Goal: Task Accomplishment & Management: Complete application form

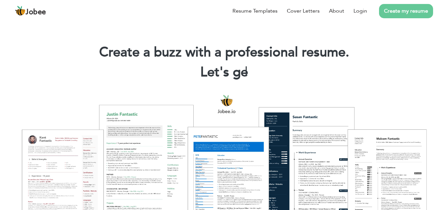
scroll to position [183, 0]
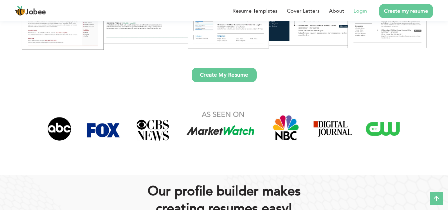
click at [355, 13] on link "Login" at bounding box center [361, 11] width 14 height 8
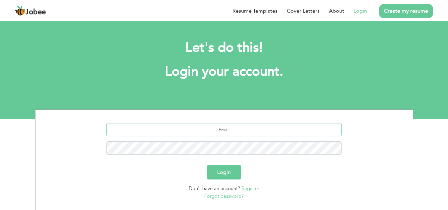
click at [229, 130] on input "text" at bounding box center [223, 129] width 235 height 13
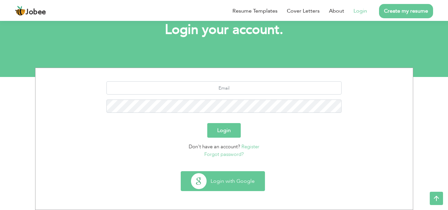
click at [232, 184] on button "Login with Google" at bounding box center [223, 181] width 84 height 19
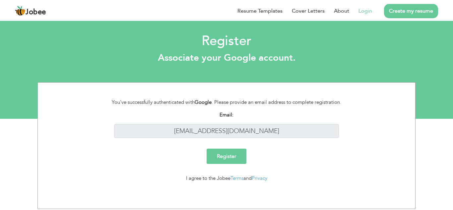
click at [224, 155] on input "Register" at bounding box center [227, 156] width 40 height 15
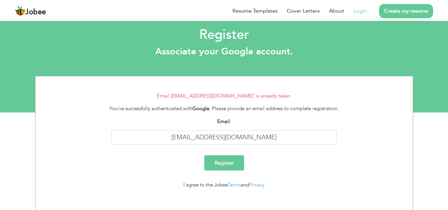
scroll to position [12, 0]
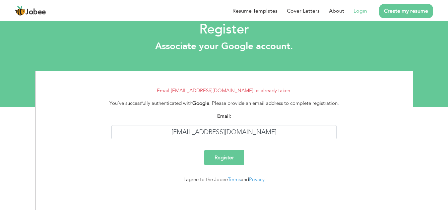
click at [363, 11] on link "Login" at bounding box center [361, 11] width 14 height 8
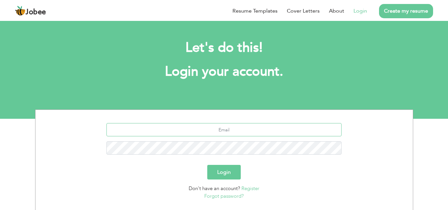
click at [223, 128] on input "text" at bounding box center [223, 129] width 235 height 13
type input "[EMAIL_ADDRESS][DOMAIN_NAME]"
click at [227, 172] on button "Login" at bounding box center [224, 172] width 34 height 15
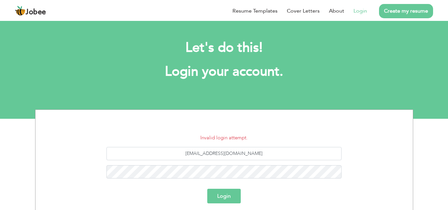
click at [228, 192] on button "Login" at bounding box center [224, 196] width 34 height 15
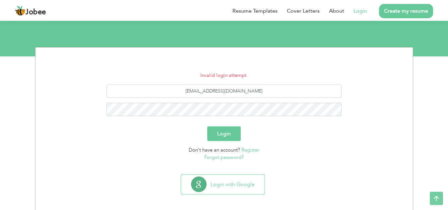
scroll to position [66, 0]
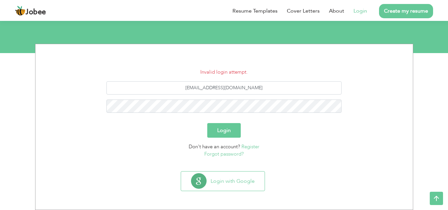
click at [225, 154] on link "Forgot password?" at bounding box center [223, 154] width 39 height 7
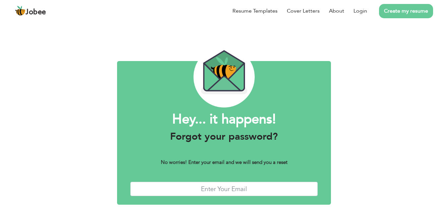
scroll to position [29, 0]
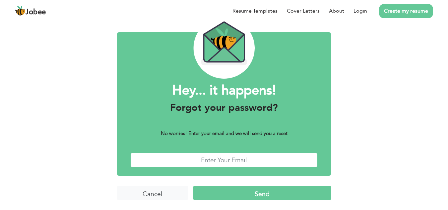
click at [199, 160] on input "text" at bounding box center [224, 160] width 188 height 14
type input "[EMAIL_ADDRESS][DOMAIN_NAME]"
click at [255, 195] on input "Send" at bounding box center [262, 193] width 138 height 14
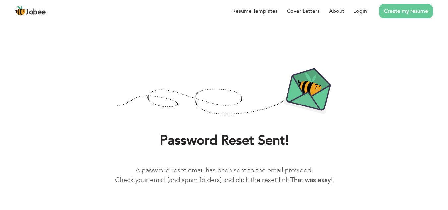
scroll to position [15, 0]
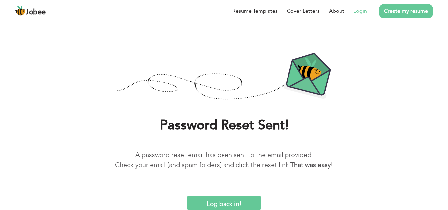
click at [366, 11] on link "Login" at bounding box center [361, 11] width 14 height 8
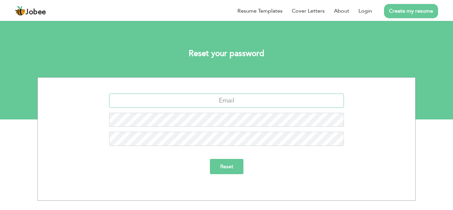
click at [239, 104] on input "text" at bounding box center [226, 101] width 235 height 14
type input "[EMAIL_ADDRESS][DOMAIN_NAME]"
click at [234, 167] on input "Reset" at bounding box center [227, 166] width 34 height 15
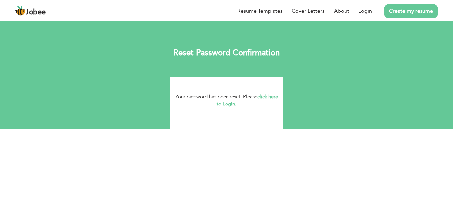
click at [226, 105] on link "click here to Login." at bounding box center [247, 100] width 61 height 14
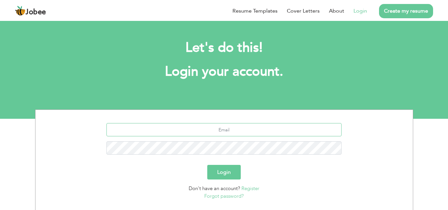
click at [225, 127] on input "text" at bounding box center [223, 129] width 235 height 13
type input "[EMAIL_ADDRESS][DOMAIN_NAME]"
click at [228, 171] on button "Login" at bounding box center [224, 172] width 34 height 15
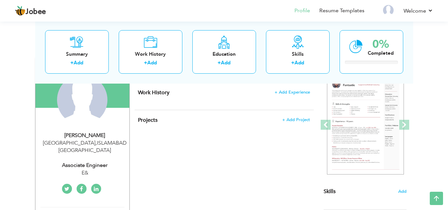
scroll to position [28, 0]
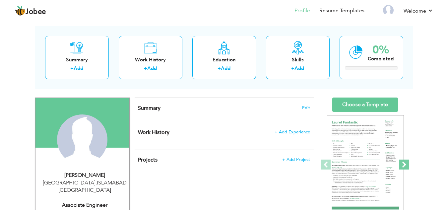
click at [402, 168] on span at bounding box center [404, 165] width 10 height 10
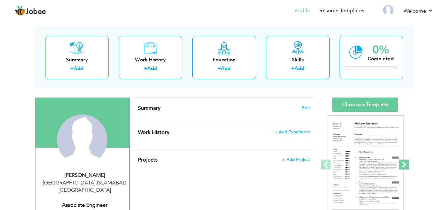
click at [402, 168] on span at bounding box center [404, 165] width 10 height 10
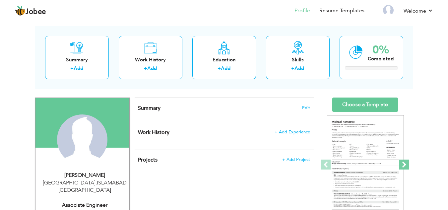
click at [402, 168] on span at bounding box center [404, 165] width 10 height 10
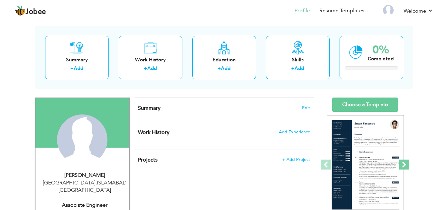
click at [402, 168] on span at bounding box center [404, 165] width 10 height 10
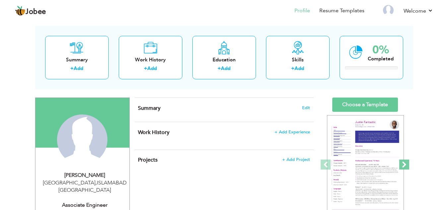
click at [402, 168] on span at bounding box center [404, 165] width 10 height 10
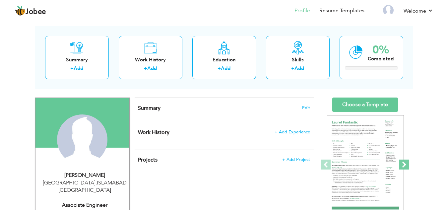
click at [402, 168] on span at bounding box center [404, 165] width 10 height 10
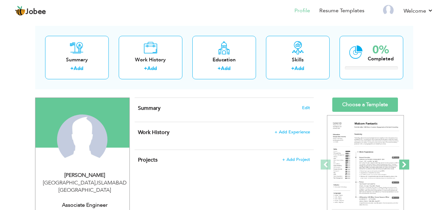
click at [402, 168] on span at bounding box center [404, 165] width 10 height 10
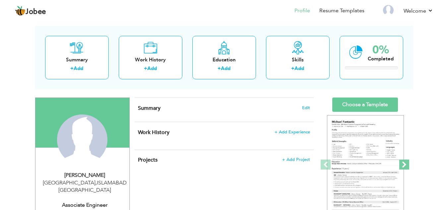
click at [402, 168] on span at bounding box center [404, 165] width 10 height 10
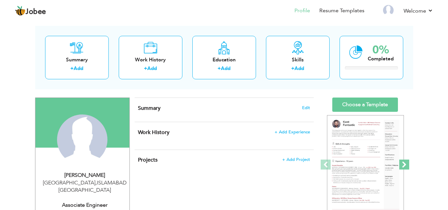
click at [402, 168] on span at bounding box center [404, 165] width 10 height 10
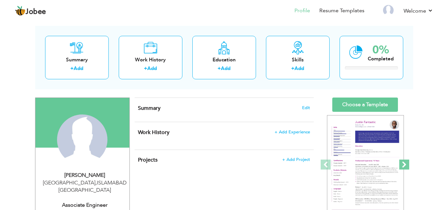
click at [402, 168] on span at bounding box center [404, 165] width 10 height 10
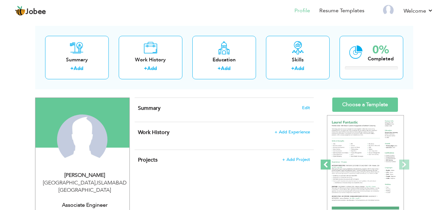
click at [326, 169] on span at bounding box center [326, 165] width 10 height 10
click at [324, 163] on span at bounding box center [326, 165] width 10 height 10
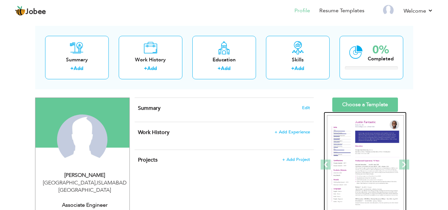
click at [362, 155] on img at bounding box center [365, 165] width 77 height 100
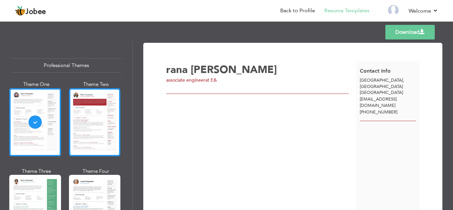
click at [90, 125] on div at bounding box center [95, 122] width 52 height 68
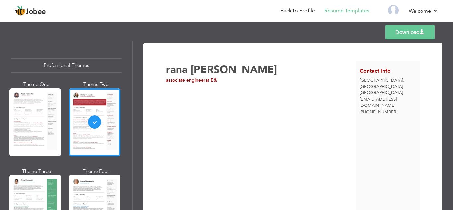
scroll to position [41, 0]
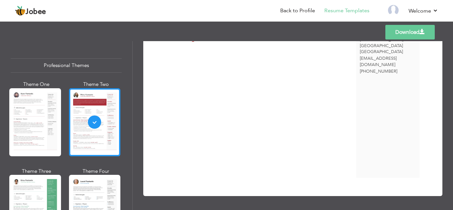
click at [99, 107] on div at bounding box center [95, 122] width 52 height 68
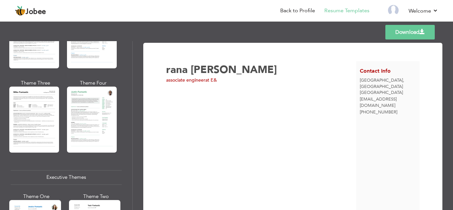
scroll to position [287, 0]
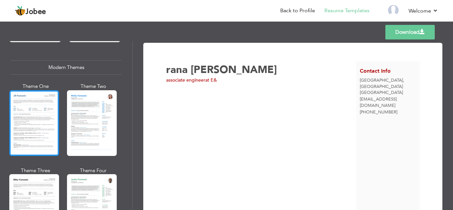
click at [36, 110] on div at bounding box center [34, 123] width 50 height 66
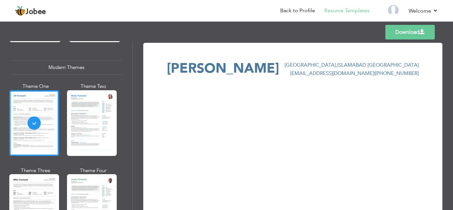
click at [414, 30] on link "Download" at bounding box center [410, 32] width 49 height 15
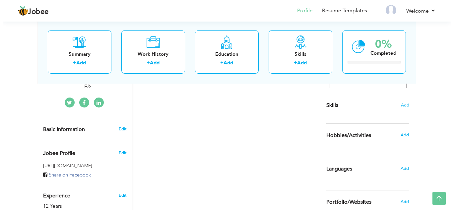
scroll to position [157, 0]
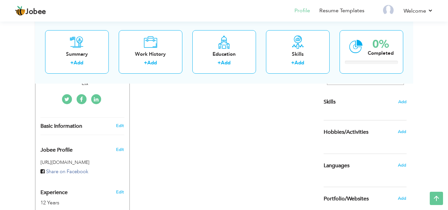
click at [67, 123] on span "Basic Information" at bounding box center [61, 126] width 42 height 6
type input "rana"
type input "[PERSON_NAME]"
type input "[PHONE_NUMBER]"
select select "number:166"
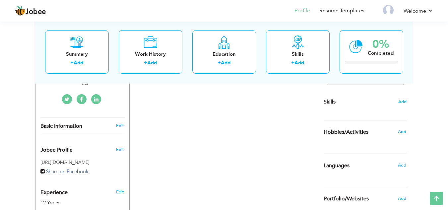
type input "[GEOGRAPHIC_DATA]"
select select "number:14"
type input "E&"
type input "associate engineer"
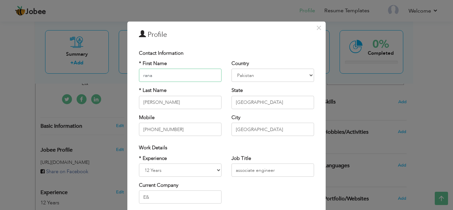
click at [169, 71] on input "rana" at bounding box center [180, 75] width 83 height 13
click at [169, 71] on input "text" at bounding box center [180, 75] width 83 height 13
type input "a"
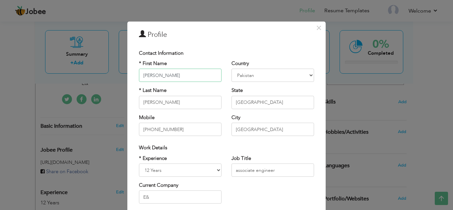
type input "[PERSON_NAME]"
click at [161, 104] on input "[PERSON_NAME]" at bounding box center [180, 102] width 83 height 13
type input "[PERSON_NAME]"
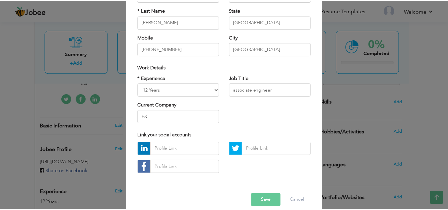
scroll to position [89, 0]
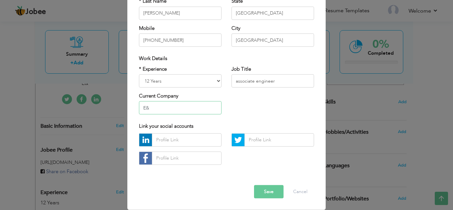
click at [158, 109] on input "E&" at bounding box center [180, 107] width 83 height 13
click at [287, 84] on input "associate engineer" at bounding box center [273, 80] width 83 height 13
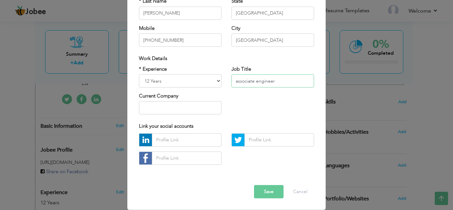
click at [287, 84] on input "associate engineer" at bounding box center [273, 80] width 83 height 13
type input "a"
type input "ASSOCIATE ENGINEER"
click at [274, 192] on button "Save" at bounding box center [269, 191] width 30 height 13
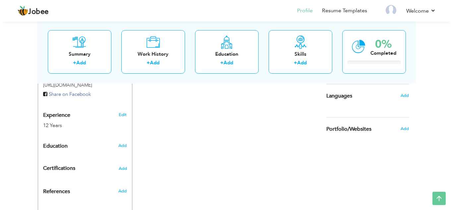
scroll to position [228, 0]
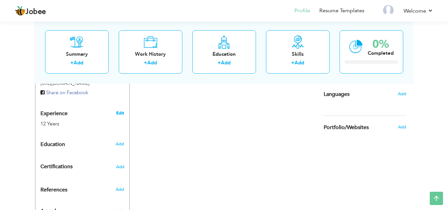
click at [116, 110] on link "Edit" at bounding box center [120, 113] width 8 height 6
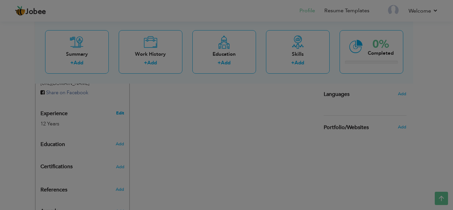
scroll to position [0, 0]
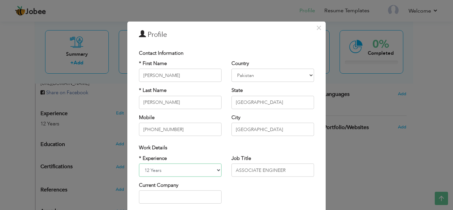
click at [186, 171] on select "Entry Level Less than 1 Year 1 Year 2 Years 3 Years 4 Years 5 Years 6 Years 7 Y…" at bounding box center [180, 170] width 83 height 13
select select "number:10"
click at [139, 164] on select "Entry Level Less than 1 Year 1 Year 2 Years 3 Years 4 Years 5 Years 6 Years 7 Y…" at bounding box center [180, 170] width 83 height 13
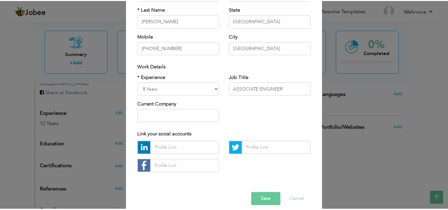
scroll to position [89, 0]
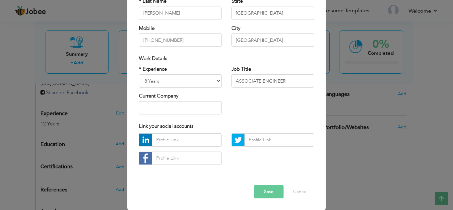
click at [284, 190] on div "Error Save Cancel" at bounding box center [226, 187] width 185 height 34
click at [268, 191] on button "Save" at bounding box center [269, 191] width 30 height 13
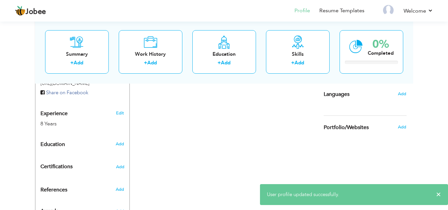
click at [60, 142] on span "Education" at bounding box center [52, 145] width 25 height 6
radio input "true"
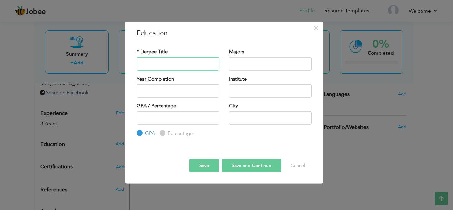
click at [169, 67] on input "text" at bounding box center [178, 63] width 83 height 13
type input "BACHELOR IN ELECTRONICS"
click at [253, 64] on input "text" at bounding box center [270, 63] width 83 height 13
click at [245, 89] on input "text" at bounding box center [270, 90] width 83 height 13
type input "[GEOGRAPHIC_DATA]"
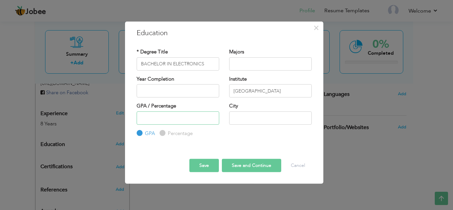
click at [168, 118] on input "number" at bounding box center [178, 117] width 83 height 13
type input "3.2"
click at [236, 167] on button "Save and Continue" at bounding box center [251, 165] width 59 height 13
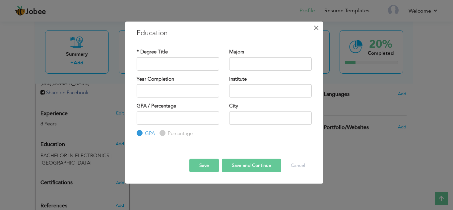
click at [318, 26] on span "×" at bounding box center [317, 28] width 6 height 12
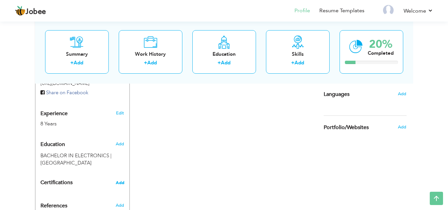
click at [119, 180] on span "Add" at bounding box center [120, 182] width 9 height 5
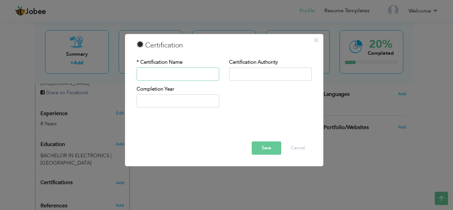
click at [174, 70] on input "text" at bounding box center [178, 73] width 83 height 13
click at [315, 39] on span "×" at bounding box center [317, 40] width 6 height 12
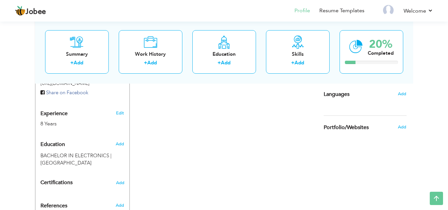
click at [62, 179] on span "Certifications" at bounding box center [56, 182] width 32 height 7
click at [124, 176] on div "Certifications Add" at bounding box center [82, 182] width 94 height 13
click at [117, 180] on span "Add" at bounding box center [120, 182] width 9 height 5
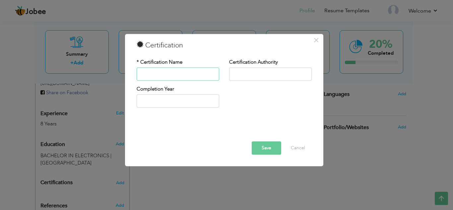
click at [170, 75] on input "text" at bounding box center [178, 73] width 83 height 13
type input "CCNA"
click at [273, 73] on input "text" at bounding box center [270, 73] width 83 height 13
type input "SINA"
click at [176, 77] on input "CCNA" at bounding box center [178, 73] width 83 height 13
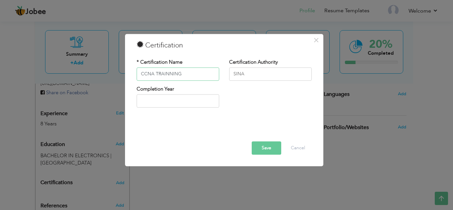
type input "CCNA TRAINNING"
click at [249, 73] on input "SINA" at bounding box center [270, 73] width 83 height 13
type input "2025"
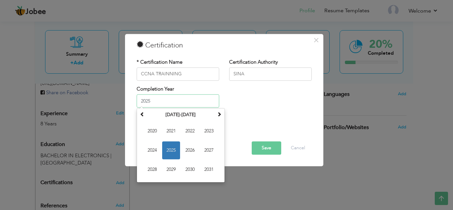
click at [187, 100] on input "2025" at bounding box center [178, 101] width 83 height 13
click at [173, 151] on span "2025" at bounding box center [171, 151] width 18 height 18
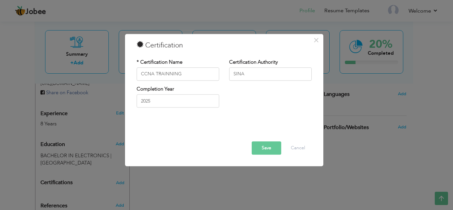
click at [273, 147] on button "Save" at bounding box center [267, 147] width 30 height 13
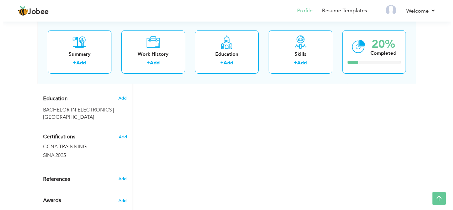
scroll to position [283, 0]
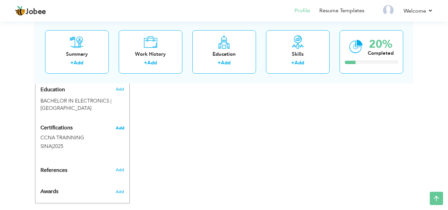
click at [121, 126] on span "Add" at bounding box center [120, 128] width 9 height 5
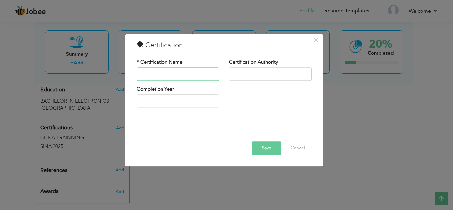
click at [193, 74] on input "text" at bounding box center [178, 73] width 83 height 13
click at [165, 68] on input "text" at bounding box center [178, 73] width 83 height 13
